Goal: Task Accomplishment & Management: Manage account settings

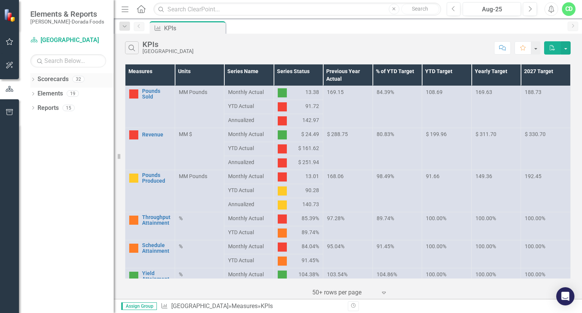
click at [32, 81] on icon "Dropdown" at bounding box center [32, 80] width 5 height 4
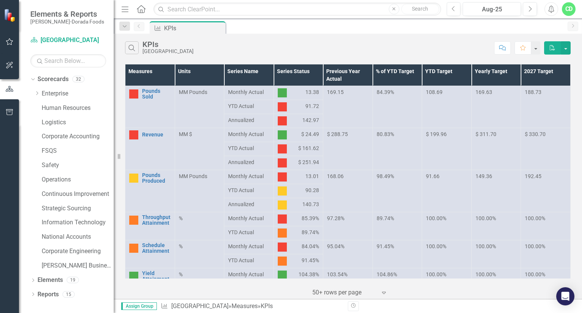
click at [32, 94] on div "Dropdown Scorecards 32 Dropdown Enterprise Dropdown OKC Beef - OKC Fresh Beef -…" at bounding box center [71, 173] width 83 height 201
click at [39, 94] on icon "Dropdown" at bounding box center [37, 93] width 6 height 5
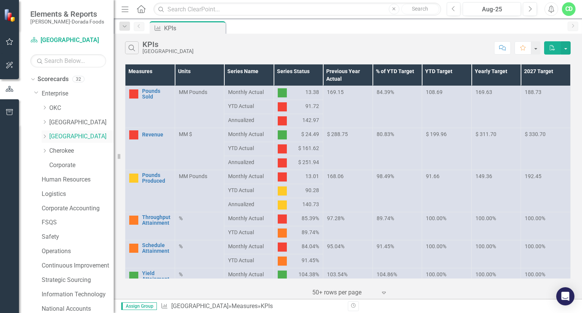
click at [71, 135] on link "[GEOGRAPHIC_DATA]" at bounding box center [81, 136] width 64 height 9
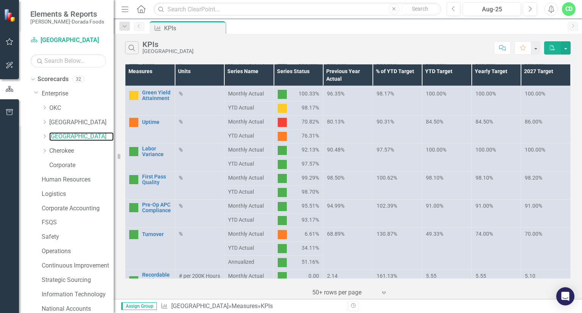
scroll to position [218, 0]
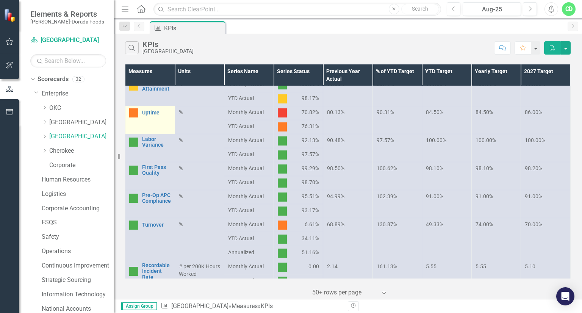
click at [158, 116] on div "Uptime" at bounding box center [150, 112] width 42 height 9
click at [148, 113] on link "Uptime" at bounding box center [156, 113] width 29 height 6
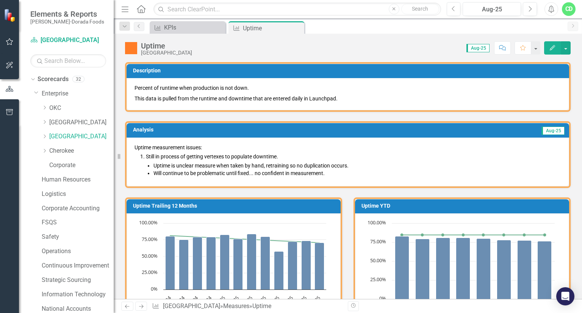
click at [135, 149] on p "Uptime measurement issues:" at bounding box center [347, 148] width 426 height 8
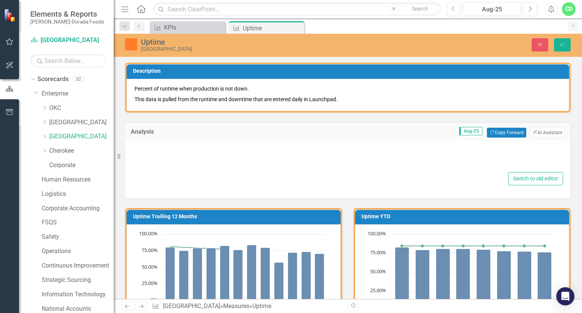
type textarea "<p>Uptime measurement issues:&nbsp;</p> <ol> <li style="list-style-type: none;"…"
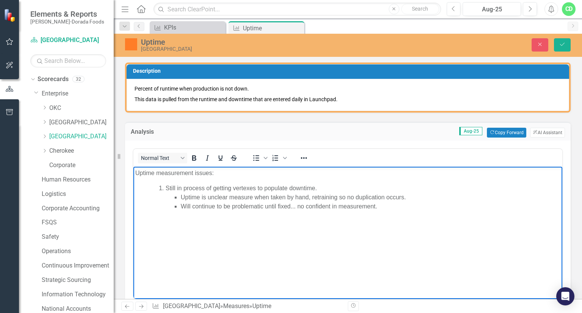
click at [136, 172] on p "Uptime measurement issues:" at bounding box center [347, 172] width 425 height 9
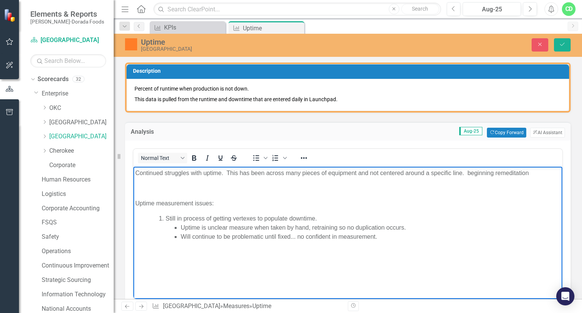
click at [469, 173] on p "Continued struggles with uptime. This has been across many pieces of equipment …" at bounding box center [347, 172] width 425 height 9
click at [471, 173] on p "Continued struggles with uptime. This has been across many pieces of equipment …" at bounding box center [347, 172] width 425 height 9
click at [530, 172] on p "Continued struggles with uptime. This has been across many pieces of equipment …" at bounding box center [347, 172] width 425 height 9
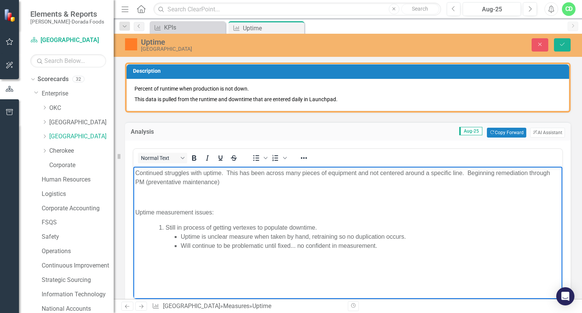
click at [467, 172] on p "Continued struggles with uptime. This has been across many pieces of equipment …" at bounding box center [347, 177] width 425 height 18
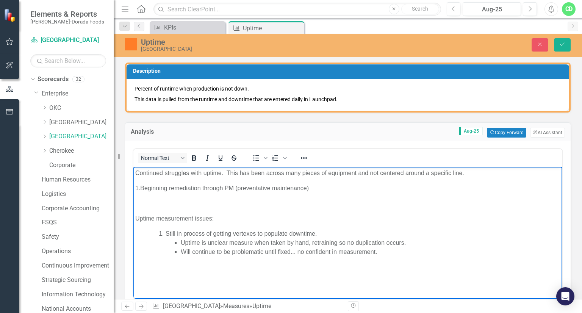
click at [328, 189] on p "1.Beginning remediation through PM (preventative maintenance)" at bounding box center [347, 187] width 425 height 9
click at [141, 187] on p "1.Beginning remediation through PM (preventative maintenance)" at bounding box center [347, 187] width 425 height 9
click at [317, 188] on p "1.Beginning remediation through PM (preventative maintenance)" at bounding box center [347, 187] width 425 height 9
click at [360, 195] on body "Continued struggles with uptime. This has been across many pieces of equipment …" at bounding box center [347, 223] width 429 height 114
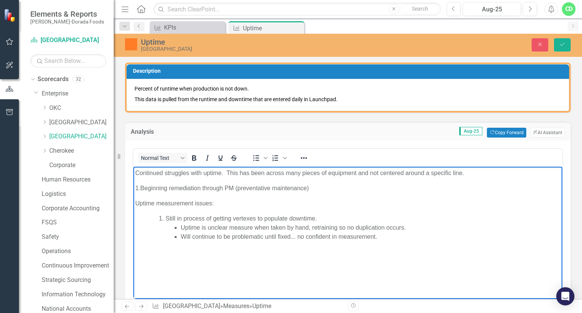
click at [134, 177] on body "Continued struggles with uptime. This has been across many pieces of equipment …" at bounding box center [347, 223] width 429 height 114
click at [142, 182] on body "Continued struggles with uptime. This has been across many pieces of equipment …" at bounding box center [347, 223] width 429 height 114
click at [332, 179] on body "Continued struggles with uptime. This has been across many pieces of equipment …" at bounding box center [347, 223] width 429 height 114
click at [479, 172] on p "Continued struggles with uptime. This has been across many pieces of equipment …" at bounding box center [347, 172] width 425 height 9
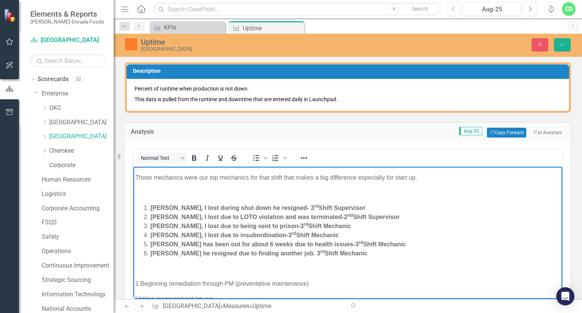
scroll to position [36, 0]
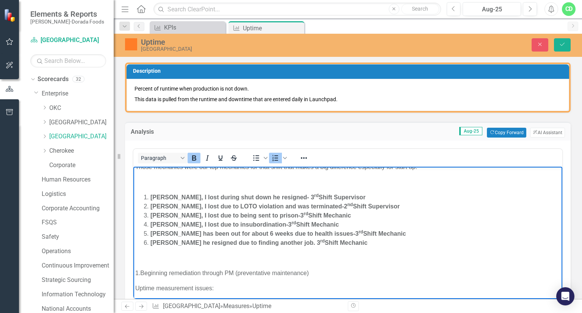
click at [181, 196] on strong "Marcellous Elam, I lost during shut down he resigned- 3 rd Shift Supervisor" at bounding box center [257, 197] width 215 height 6
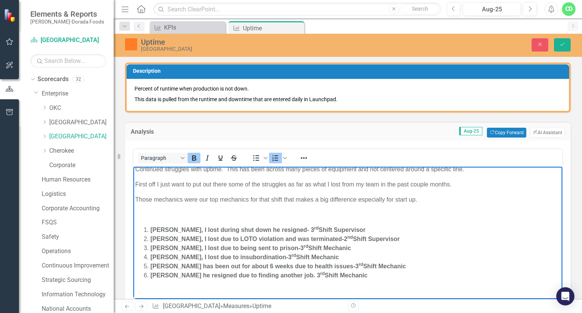
scroll to position [0, 0]
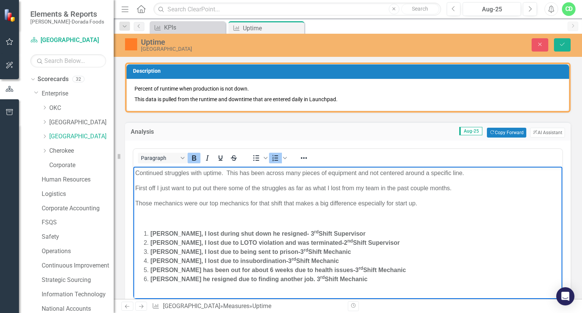
click at [470, 173] on p "Continued struggles with uptime. This has been across many pieces of equipment …" at bounding box center [347, 172] width 425 height 9
drag, startPoint x: 470, startPoint y: 173, endPoint x: 332, endPoint y: 178, distance: 138.7
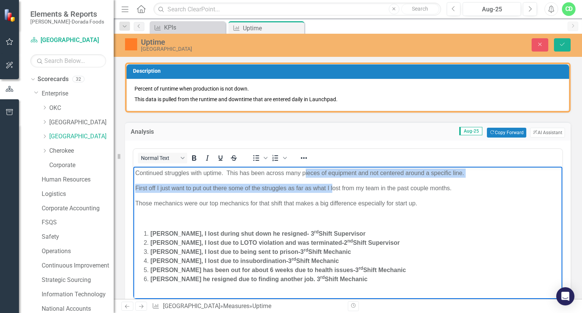
drag, startPoint x: 332, startPoint y: 178, endPoint x: 304, endPoint y: 176, distance: 27.7
click at [304, 176] on body "Continued struggles with uptime. This has been across many pieces of equipment …" at bounding box center [347, 268] width 429 height 204
click at [270, 178] on body "Continued struggles with uptime. This has been across many pieces of equipment …" at bounding box center [347, 268] width 429 height 204
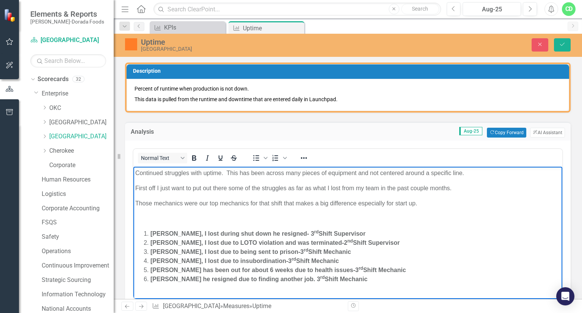
click at [464, 172] on p "Continued struggles with uptime. This has been across many pieces of equipment …" at bounding box center [347, 172] width 425 height 9
drag, startPoint x: 463, startPoint y: 172, endPoint x: 257, endPoint y: 177, distance: 206.1
drag, startPoint x: 257, startPoint y: 177, endPoint x: 214, endPoint y: 175, distance: 42.8
click at [214, 175] on p "Continued struggles with uptime. This has been across many pieces of equipment …" at bounding box center [347, 172] width 425 height 9
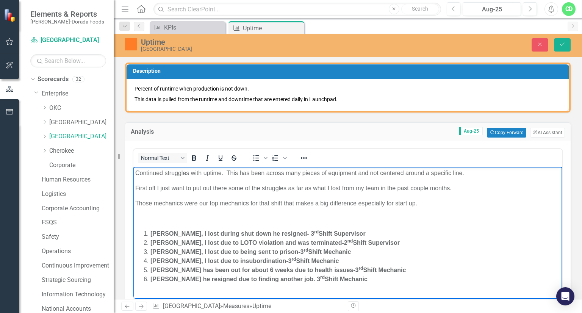
click at [134, 173] on body "Continued struggles with uptime. This has been across many pieces of equipment …" at bounding box center [347, 268] width 429 height 204
click at [226, 189] on p "First off I just want to put out there some of the struggles as far as what I l…" at bounding box center [347, 187] width 425 height 9
click at [293, 198] on body "Continued struggles with uptime. This has been across many pieces of equipment …" at bounding box center [347, 268] width 429 height 204
click at [384, 186] on p "First, some of the struggles as far as what I lost from my team in the past cou…" at bounding box center [347, 187] width 425 height 9
click at [222, 213] on body "Continued struggles with uptime. This has been across many pieces of equipment …" at bounding box center [347, 268] width 429 height 204
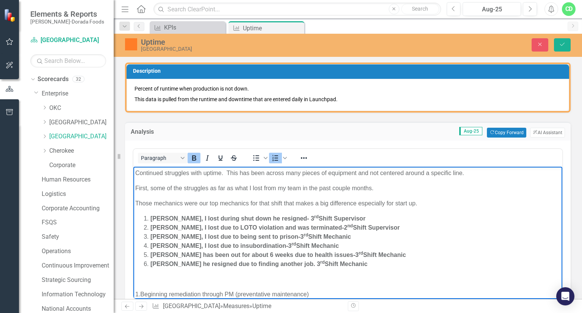
click at [421, 210] on body "Continued struggles with uptime. This has been across many pieces of equipment …" at bounding box center [347, 260] width 429 height 189
click at [382, 239] on li "Josh Coleman, I lost due to being sent to prison-3 rd Shift Mechanic" at bounding box center [355, 236] width 410 height 9
click at [429, 255] on li "Tracy Stowe has been out for about 6 weeks due to health issues-3 rd Shift Mech…" at bounding box center [355, 254] width 410 height 9
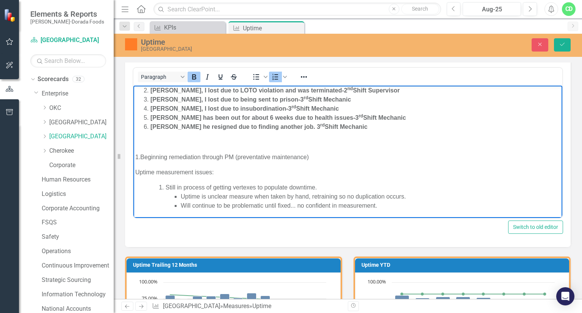
scroll to position [95, 0]
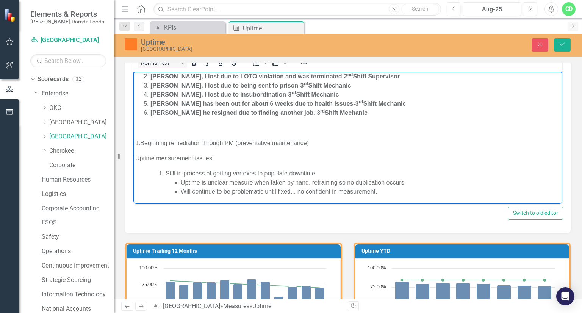
click at [314, 140] on p "1.Beginning remediation through PM (preventative maintenance)" at bounding box center [347, 142] width 425 height 9
click at [154, 128] on p "Rich Text Area. Press ALT-0 for help." at bounding box center [347, 127] width 425 height 9
click at [319, 142] on p "1.Beginning remediation through PM (preventative maintenance)" at bounding box center [347, 142] width 425 height 9
click at [136, 141] on p "1.Beginning remediation through PM (preventative maintenance)." at bounding box center [347, 142] width 425 height 9
click at [137, 142] on p "1.Beginning remediation through PM (preventative maintenance)." at bounding box center [347, 142] width 425 height 9
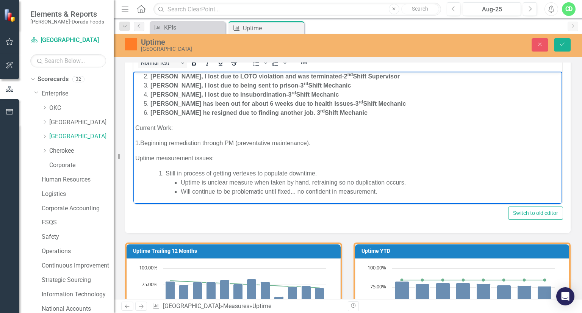
click at [135, 142] on p "1.Beginning remediation through PM (preventative maintenance)." at bounding box center [347, 142] width 425 height 9
click at [140, 141] on p "1.Beginning remediation through PM (preventative maintenance)." at bounding box center [347, 142] width 425 height 9
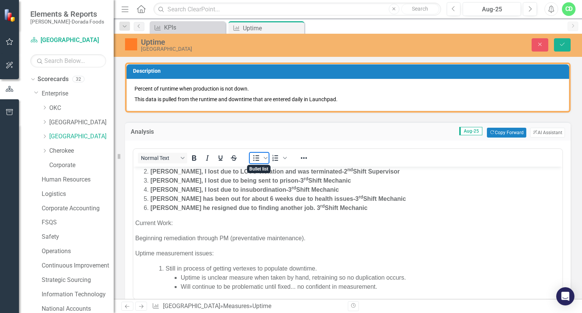
click at [255, 157] on icon "Bullet list" at bounding box center [256, 158] width 6 height 6
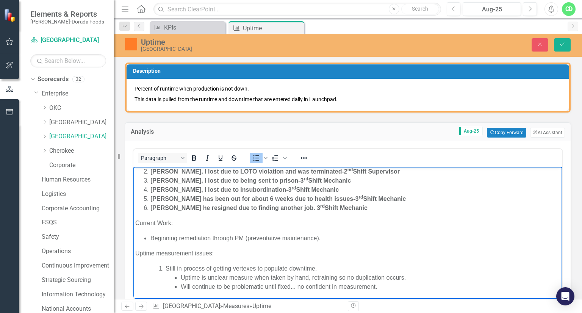
click at [327, 238] on li "Beginning remediation through PM (preventative maintenance)." at bounding box center [355, 237] width 410 height 9
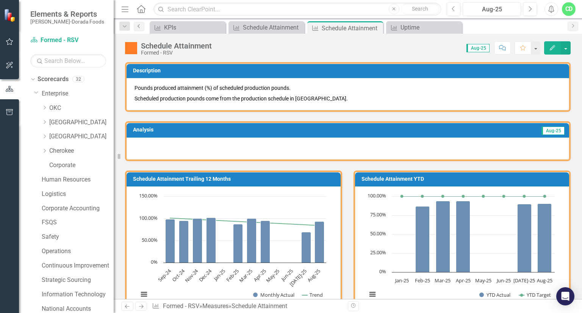
click at [142, 29] on link "Previous" at bounding box center [139, 26] width 11 height 9
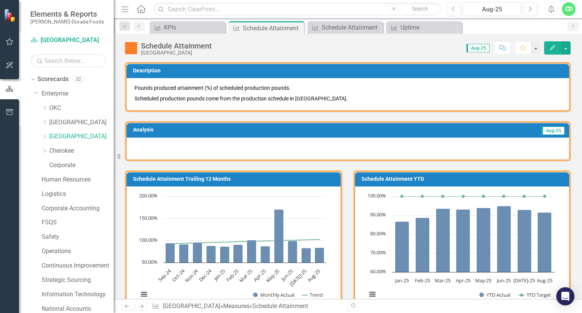
click at [172, 149] on div at bounding box center [347, 148] width 442 height 22
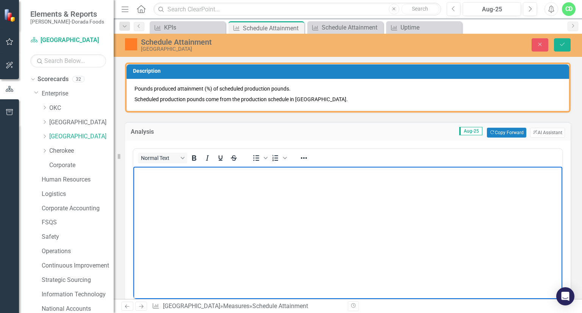
click at [178, 201] on body "Rich Text Area. Press ALT-0 for help." at bounding box center [347, 223] width 429 height 114
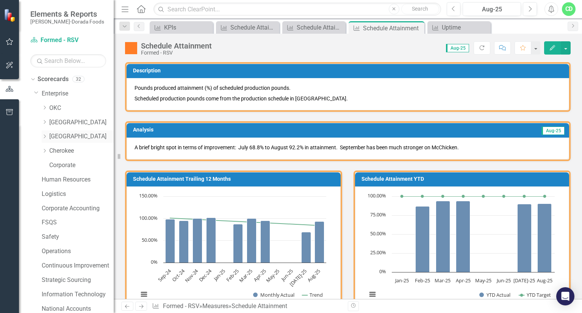
click at [60, 133] on link "[GEOGRAPHIC_DATA]" at bounding box center [81, 136] width 64 height 9
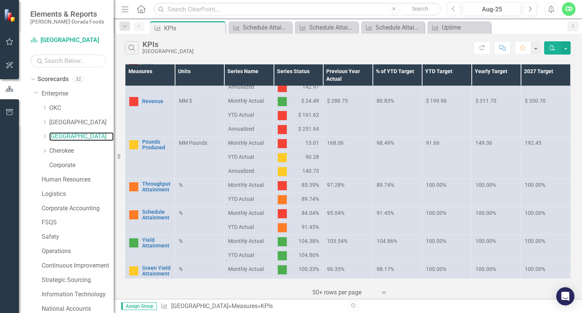
scroll to position [33, 0]
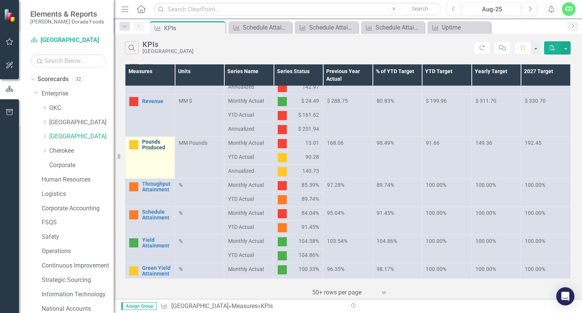
click at [158, 148] on link "Pounds Produced" at bounding box center [156, 145] width 29 height 12
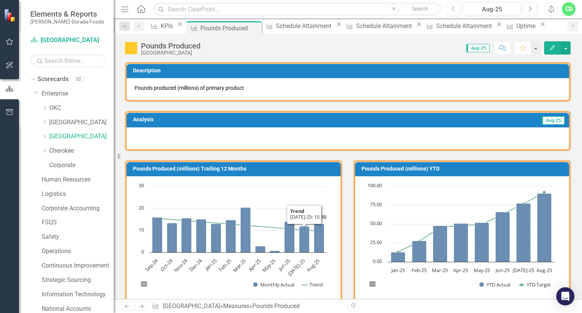
click at [220, 140] on div at bounding box center [347, 138] width 442 height 22
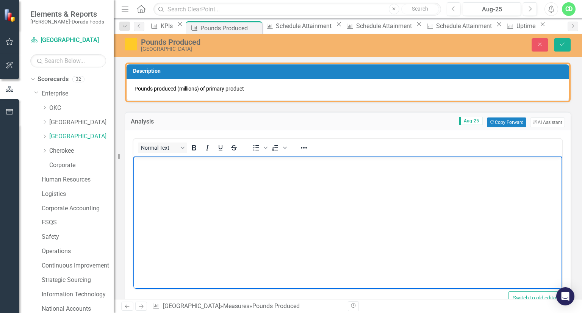
click at [205, 185] on body "Rich Text Area. Press ALT-0 for help." at bounding box center [347, 213] width 429 height 114
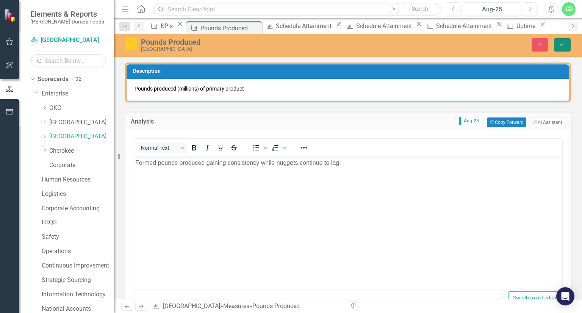
click at [558, 44] on button "Save" at bounding box center [562, 44] width 17 height 13
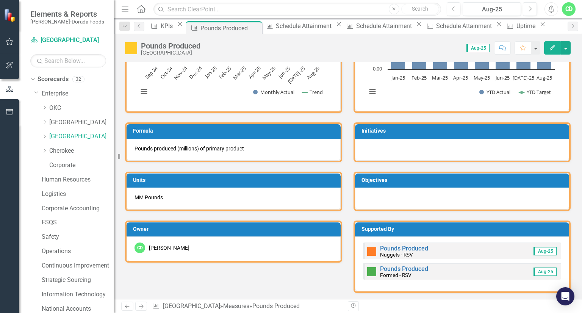
scroll to position [194, 0]
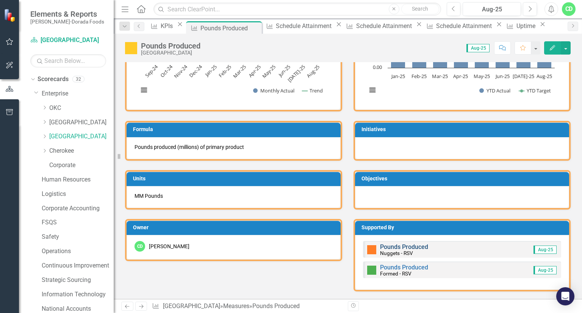
click at [384, 248] on link "Pounds Produced" at bounding box center [404, 246] width 48 height 7
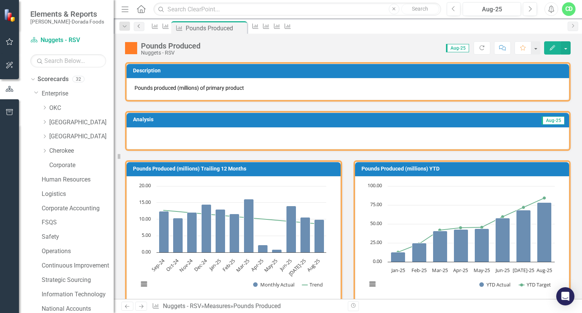
click at [140, 27] on icon "Previous" at bounding box center [139, 26] width 6 height 5
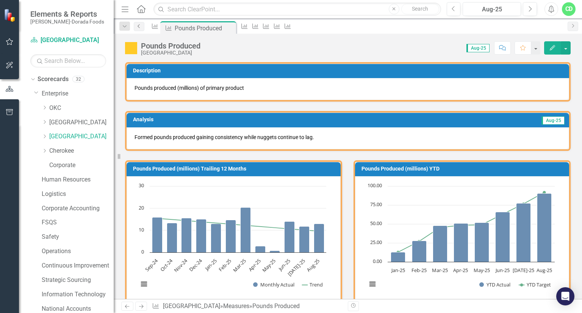
click at [140, 27] on icon "Previous" at bounding box center [139, 26] width 6 height 5
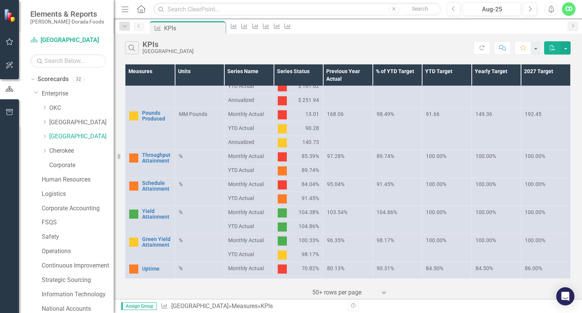
scroll to position [110, 0]
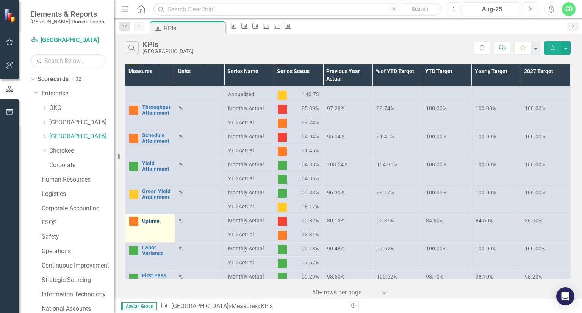
click at [153, 218] on link "Uptime" at bounding box center [156, 221] width 29 height 6
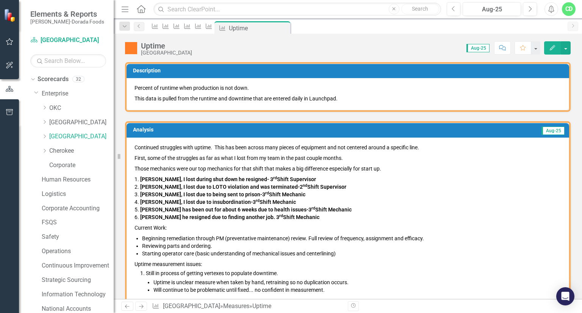
click at [136, 145] on p "Continued struggles with uptime. This has been across many pieces of equipment …" at bounding box center [347, 148] width 426 height 9
click at [135, 146] on p "Continued struggles with uptime. This has been across many pieces of equipment …" at bounding box center [347, 148] width 426 height 9
click at [133, 146] on div "Continued struggles with uptime. This has been across many pieces of equipment …" at bounding box center [347, 219] width 442 height 165
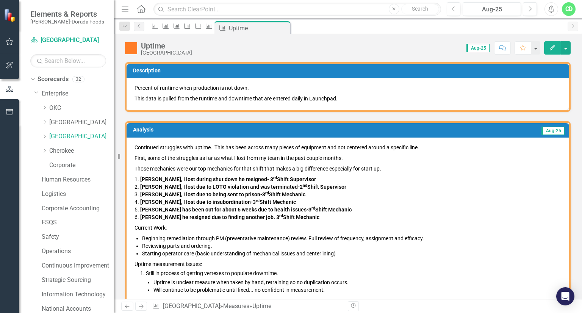
click at [133, 146] on div "Continued struggles with uptime. This has been across many pieces of equipment …" at bounding box center [347, 219] width 442 height 165
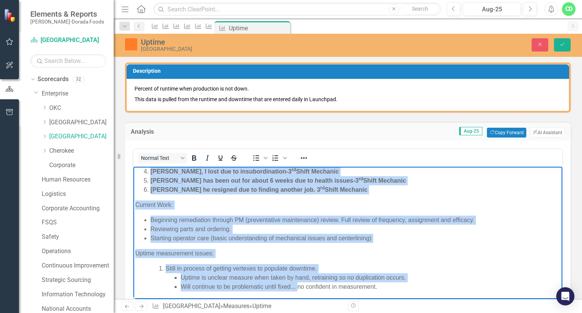
scroll to position [88, 0]
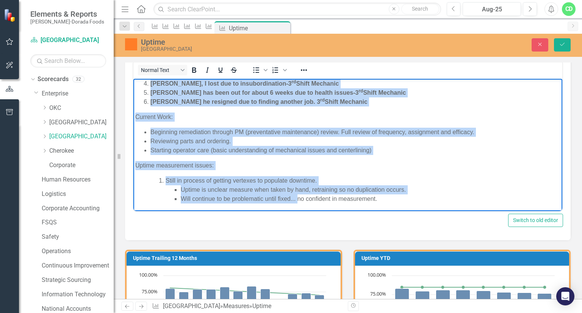
drag, startPoint x: 134, startPoint y: 85, endPoint x: 223, endPoint y: 157, distance: 114.2
click at [223, 157] on body "Continued struggles with uptime. This has been across many pieces of equipment …" at bounding box center [347, 107] width 429 height 207
copy body "Continued struggles with uptime. This has been across many pieces of equipment …"
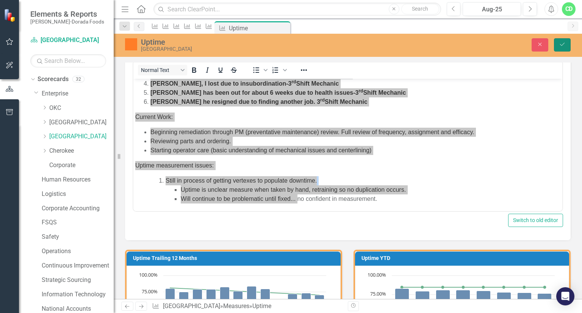
click at [565, 47] on icon "Save" at bounding box center [562, 44] width 7 height 5
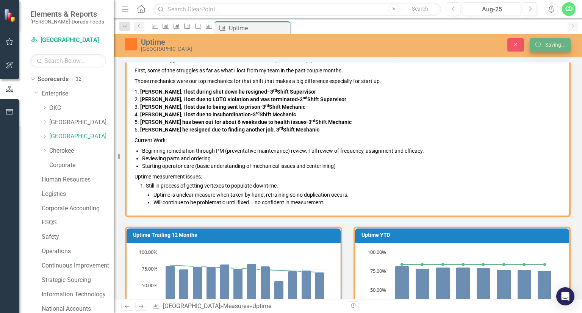
scroll to position [0, 0]
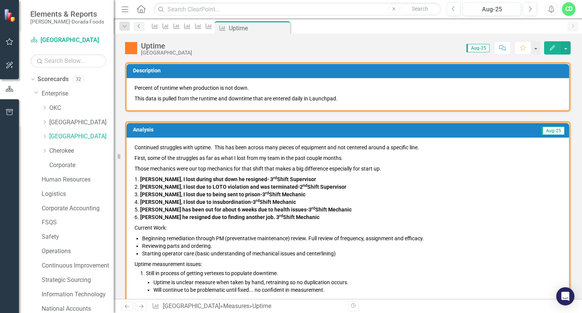
click at [141, 25] on icon "Previous" at bounding box center [139, 26] width 6 height 5
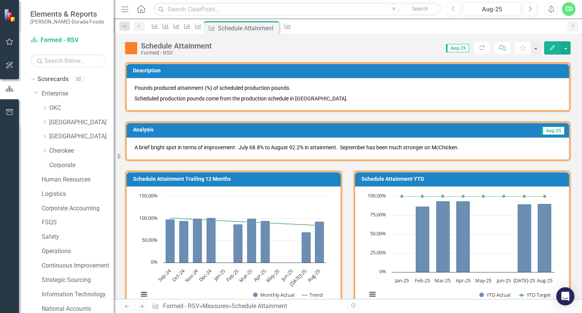
drag, startPoint x: 463, startPoint y: 145, endPoint x: 426, endPoint y: 146, distance: 37.9
click at [426, 146] on p "A brief bright spot in terms of improvement: July 68.8% to August 92.2% in atta…" at bounding box center [347, 148] width 426 height 8
drag, startPoint x: 426, startPoint y: 146, endPoint x: 461, endPoint y: 147, distance: 35.2
click at [461, 147] on p "A brief bright spot in terms of improvement: July 68.8% to August 92.2% in atta…" at bounding box center [347, 148] width 426 height 8
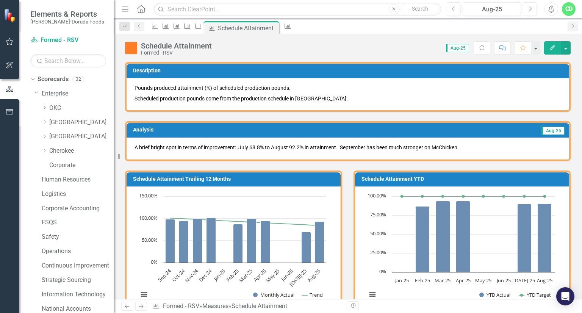
drag, startPoint x: 467, startPoint y: 147, endPoint x: 443, endPoint y: 146, distance: 23.5
click at [443, 146] on p "A brief bright spot in terms of improvement: July 68.8% to August 92.2% in atta…" at bounding box center [347, 148] width 426 height 8
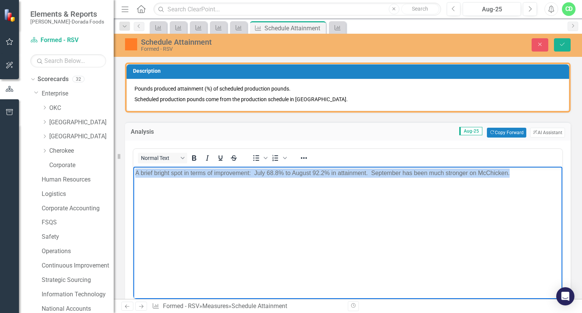
copy p "A brief bright spot in terms of improvement: July 68.8% to August 92.2% in atta…"
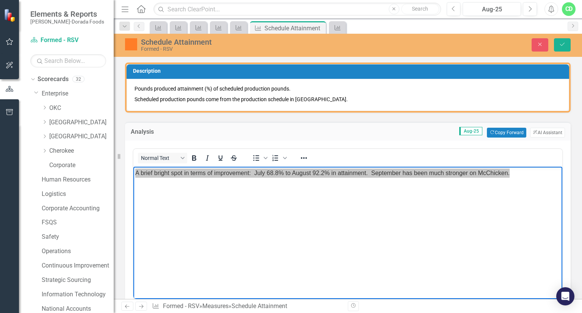
click at [145, 29] on div "Dropdown Search Measure KPIs Close Measure Pounds Produced Close Measure Pounds…" at bounding box center [348, 26] width 468 height 15
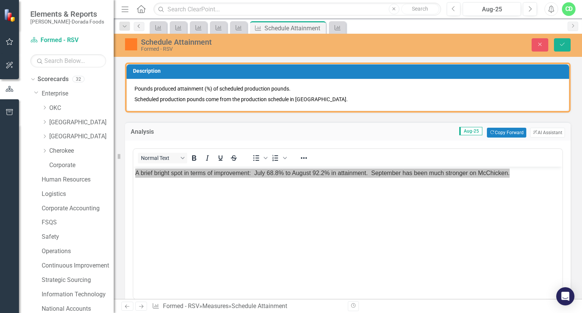
click at [144, 29] on link "Previous" at bounding box center [139, 26] width 11 height 9
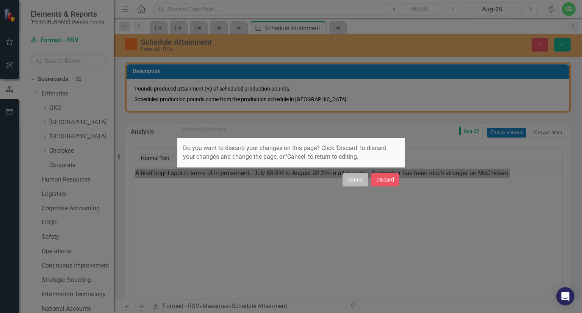
click at [355, 180] on button "Cancel" at bounding box center [355, 179] width 26 height 13
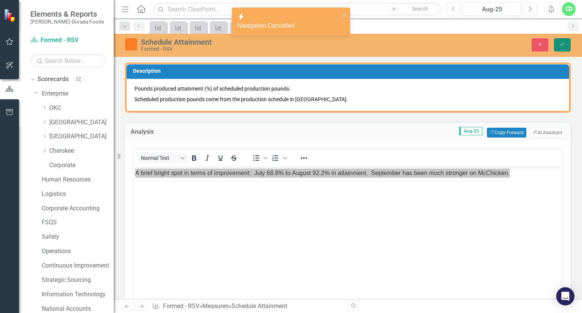
click at [563, 47] on button "Save" at bounding box center [562, 44] width 17 height 13
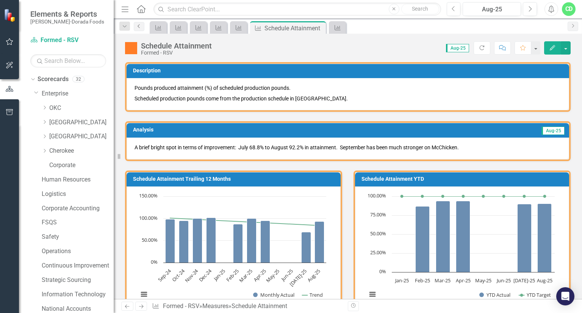
click at [134, 27] on link "Previous" at bounding box center [139, 26] width 11 height 9
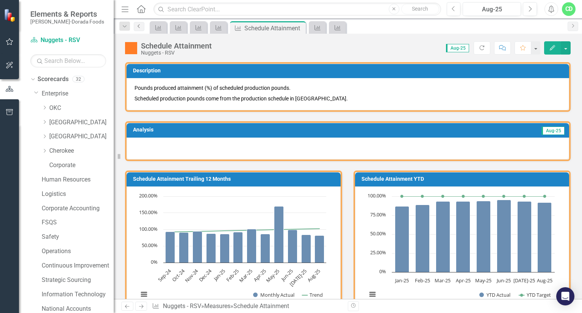
click at [134, 27] on link "Previous" at bounding box center [139, 26] width 11 height 9
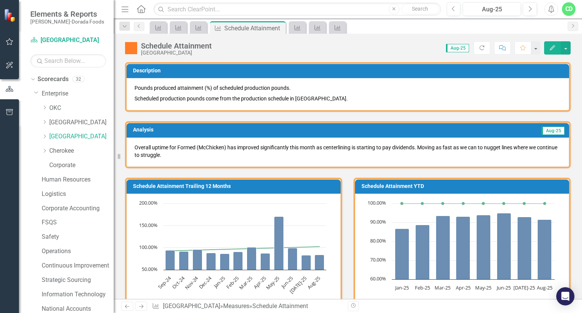
drag, startPoint x: 420, startPoint y: 149, endPoint x: 431, endPoint y: 144, distance: 12.2
click at [431, 144] on p "Overall uptime for Formed (McChicken) has improved significantly this month as …" at bounding box center [347, 151] width 426 height 15
click at [424, 145] on p "Overall uptime for Formed (McChicken) has improved significantly this month as …" at bounding box center [347, 151] width 426 height 15
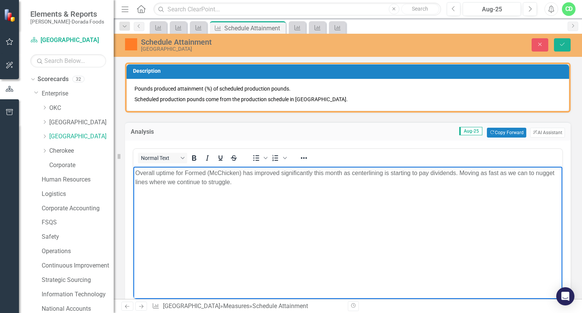
drag, startPoint x: 459, startPoint y: 173, endPoint x: 502, endPoint y: 195, distance: 48.3
click at [502, 195] on body "Overall uptime for Formed (McChicken) has improved significantly this month as …" at bounding box center [347, 223] width 429 height 114
copy p "Moving as fast as we can to nugget lines where we continue to struggle."
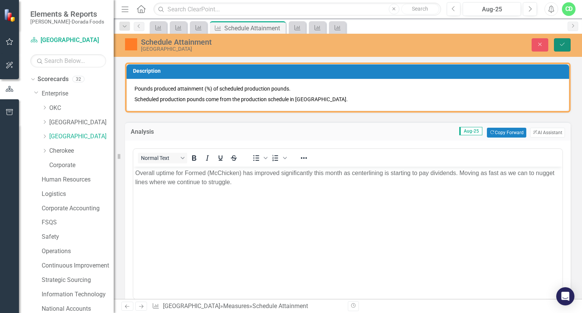
click at [564, 46] on icon "Save" at bounding box center [562, 44] width 7 height 5
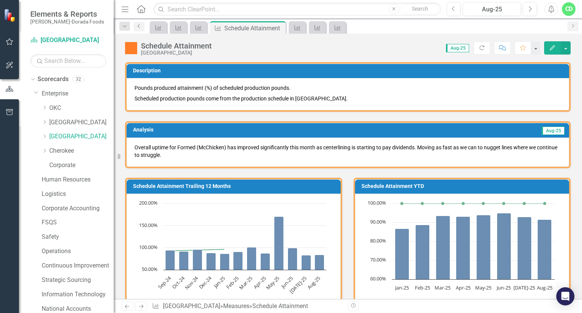
click at [137, 25] on icon "Previous" at bounding box center [139, 26] width 6 height 5
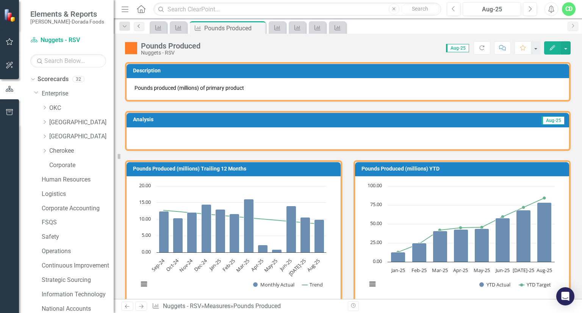
click at [137, 25] on icon "Previous" at bounding box center [139, 26] width 6 height 5
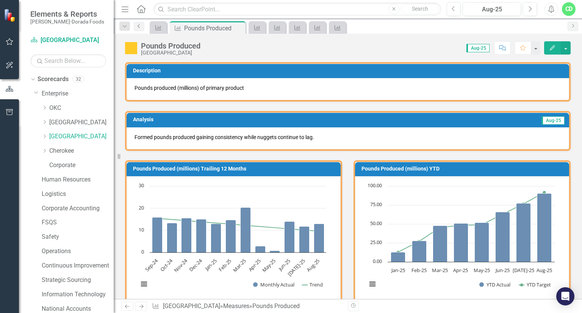
click at [140, 30] on link "Previous" at bounding box center [139, 26] width 11 height 9
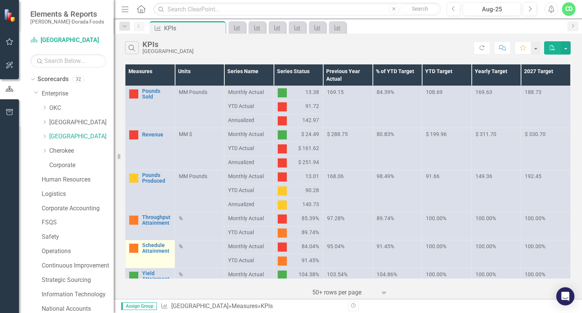
click at [150, 240] on td "Schedule Attainment Link Open Element" at bounding box center [150, 254] width 50 height 28
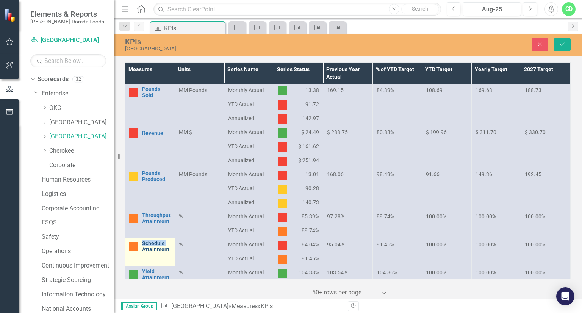
click at [145, 243] on link "Schedule Attainment" at bounding box center [156, 246] width 29 height 12
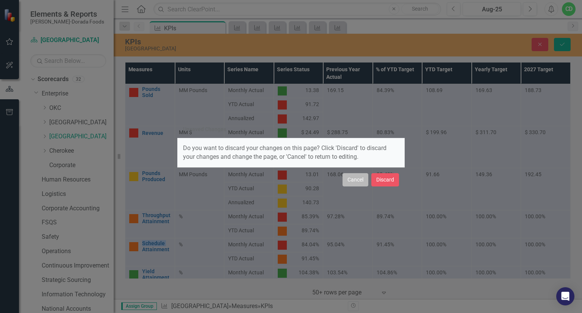
click at [363, 176] on button "Cancel" at bounding box center [355, 179] width 26 height 13
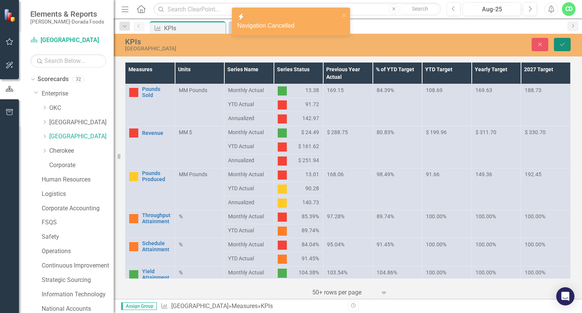
click at [566, 46] on button "Save" at bounding box center [562, 44] width 17 height 13
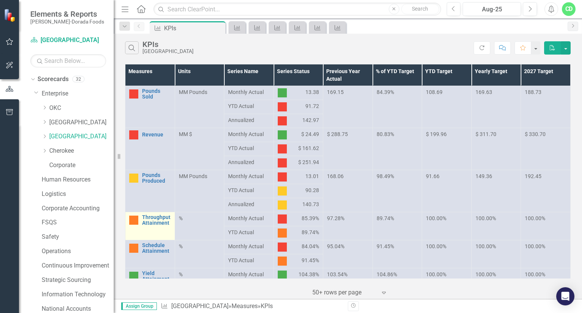
click at [140, 228] on td "Throughput Attainment Link Open Element" at bounding box center [150, 226] width 50 height 28
click at [152, 220] on link "Throughput Attainment" at bounding box center [156, 220] width 29 height 12
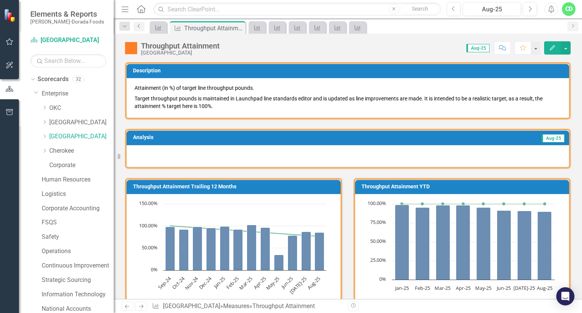
click at [139, 27] on icon "Previous" at bounding box center [139, 26] width 6 height 5
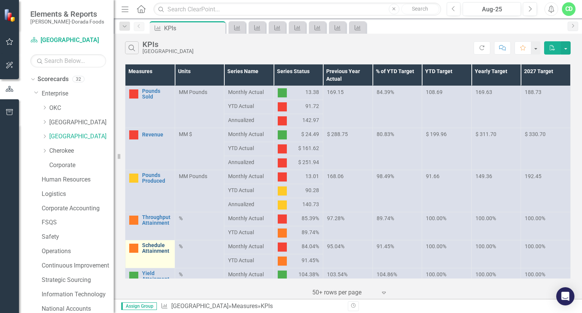
click at [156, 251] on link "Schedule Attainment" at bounding box center [156, 248] width 29 height 12
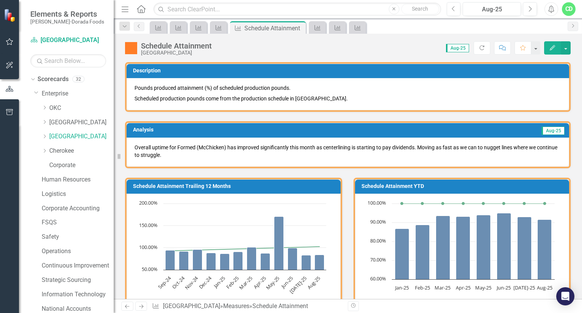
click at [485, 146] on p "Overall uptime for Formed (McChicken) has improved significantly this month as …" at bounding box center [347, 151] width 426 height 15
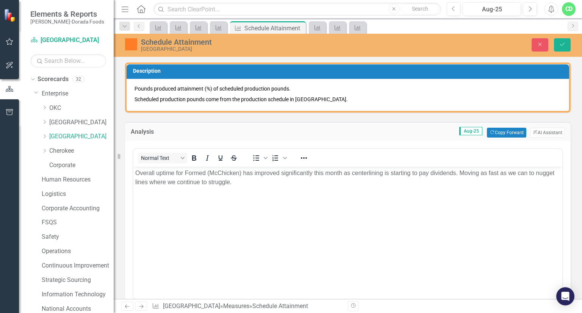
click at [535, 173] on p "Overall uptime for Formed (McChicken) has improved significantly this month as …" at bounding box center [347, 177] width 425 height 18
click at [562, 44] on icon "Save" at bounding box center [562, 44] width 7 height 5
